Goal: Task Accomplishment & Management: Use online tool/utility

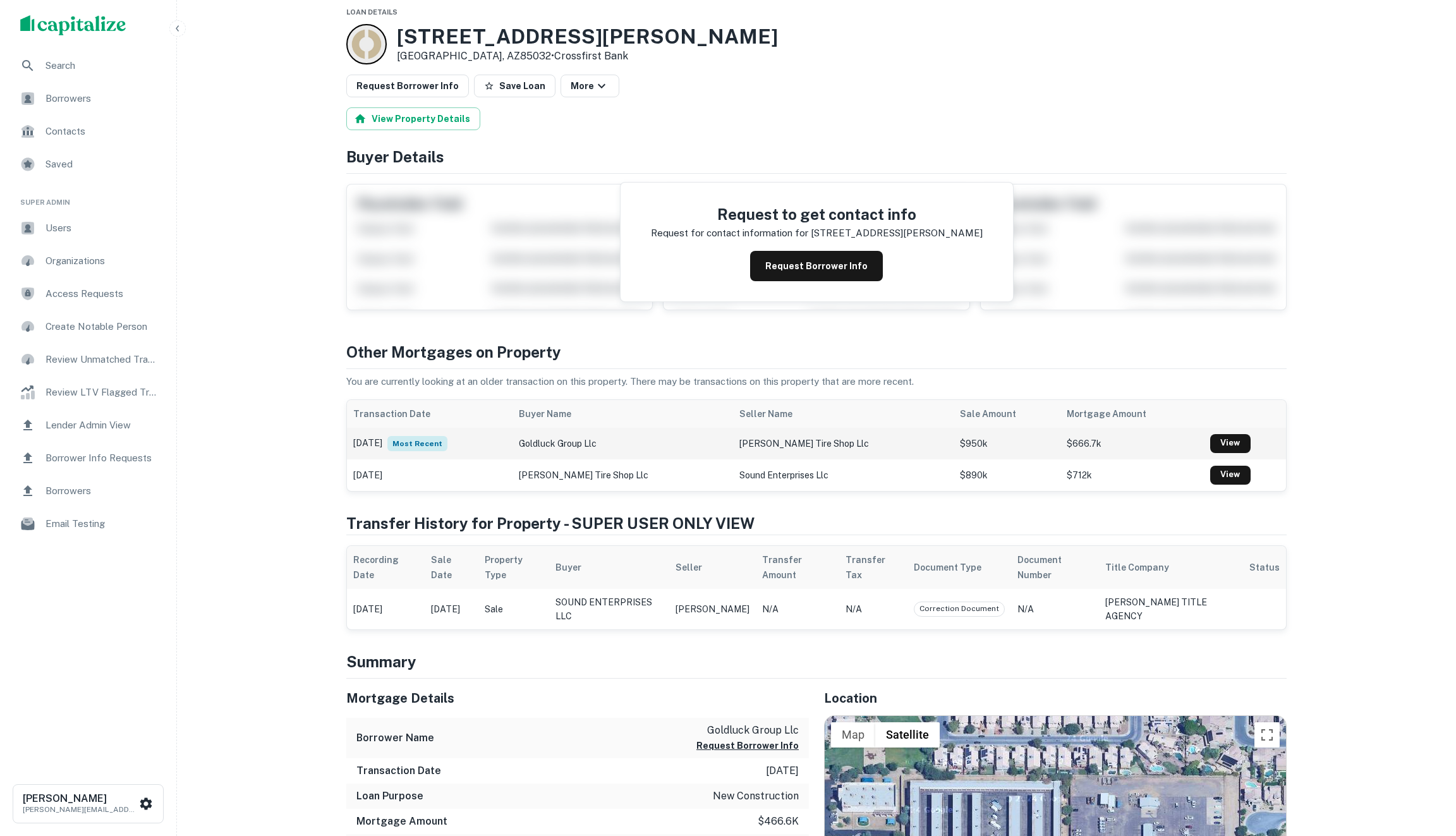
scroll to position [10, 0]
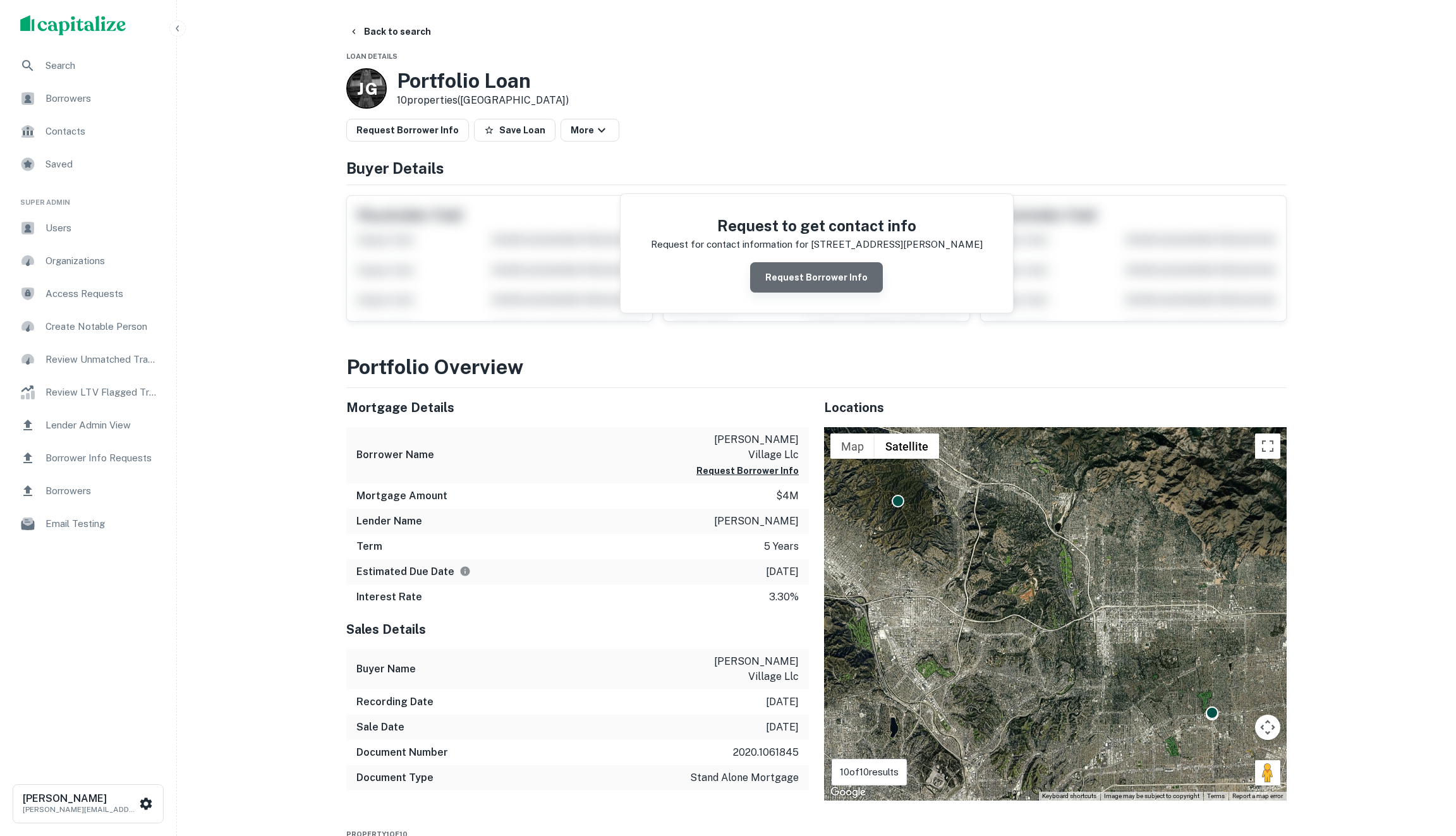
click at [824, 279] on button "Request Borrower Info" at bounding box center [816, 277] width 133 height 30
click at [799, 271] on button "Request Borrower Info" at bounding box center [816, 277] width 133 height 30
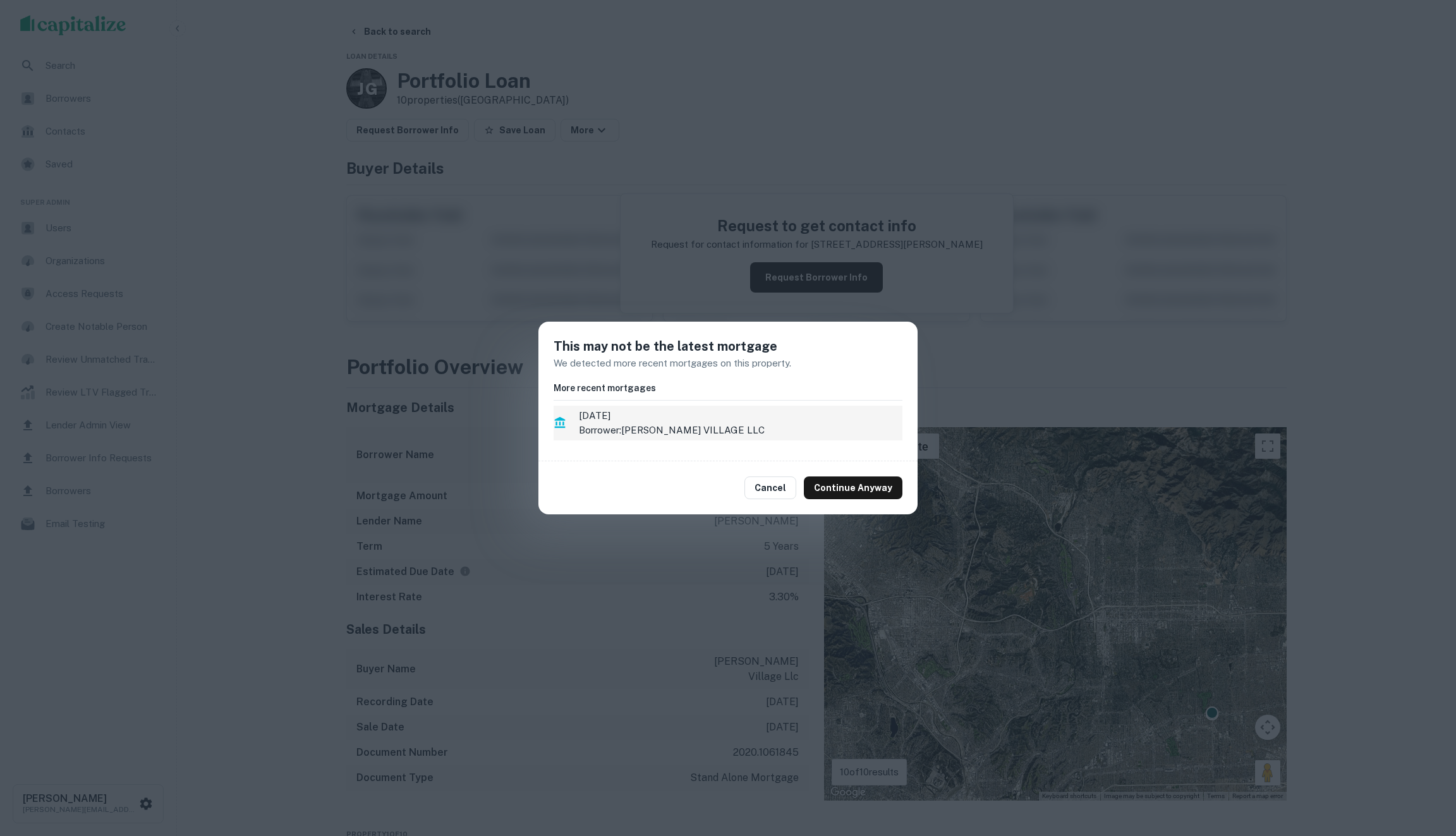
click at [694, 434] on p "Borrower: RUBIO VILLAGE LLC" at bounding box center [740, 431] width 324 height 15
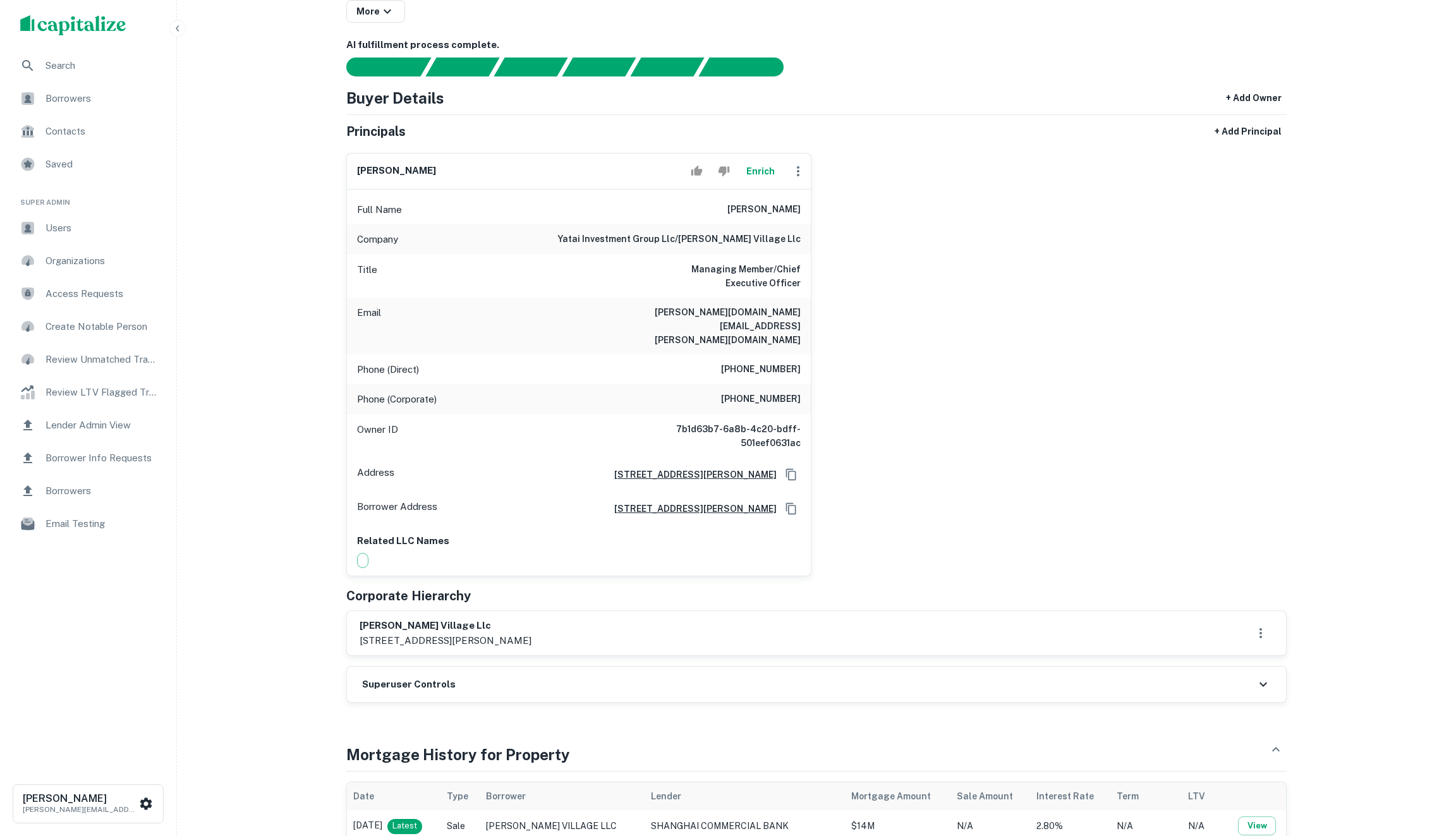
scroll to position [345, 0]
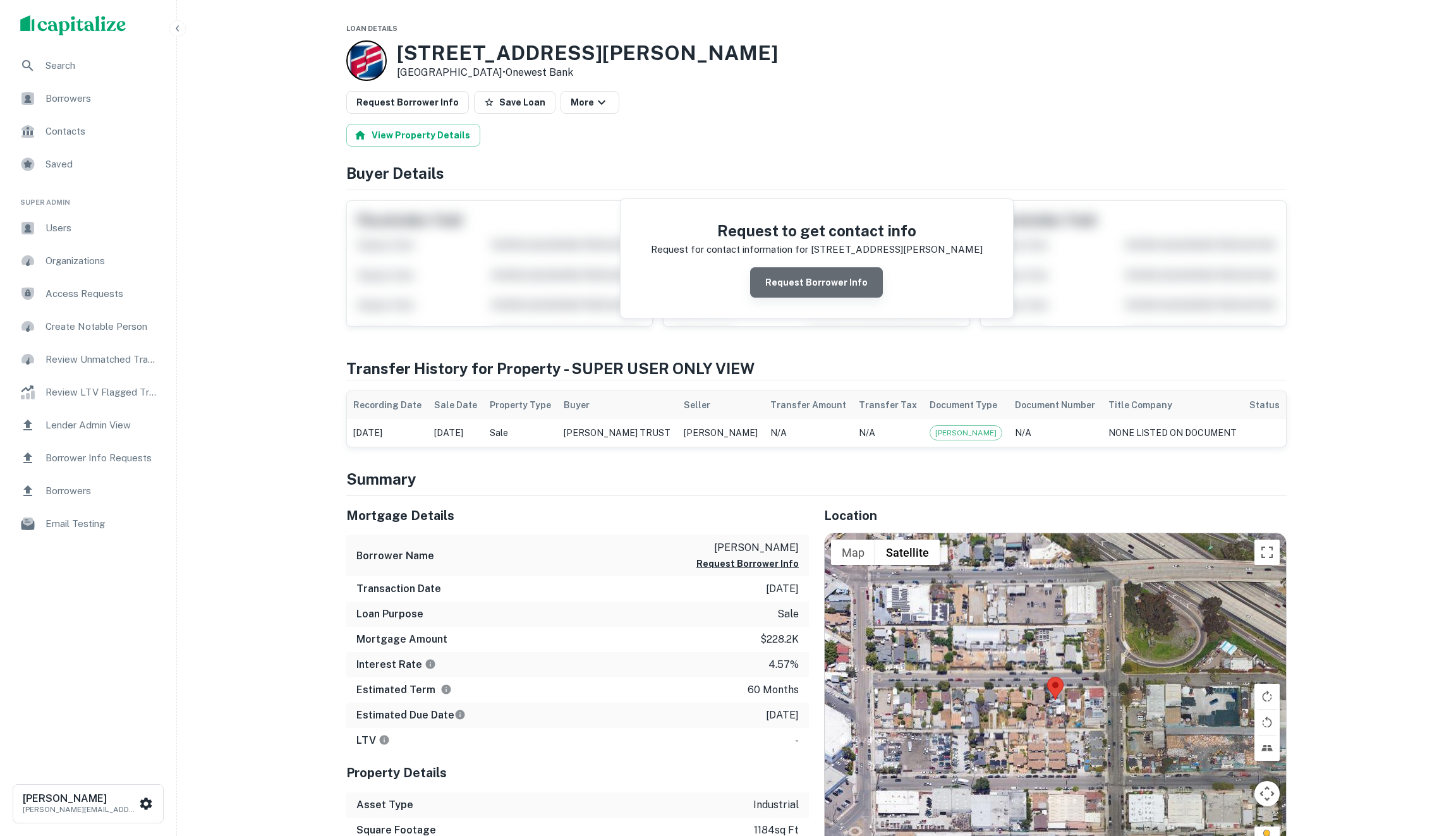
click at [829, 276] on button "Request Borrower Info" at bounding box center [816, 282] width 133 height 30
